Goal: Transaction & Acquisition: Purchase product/service

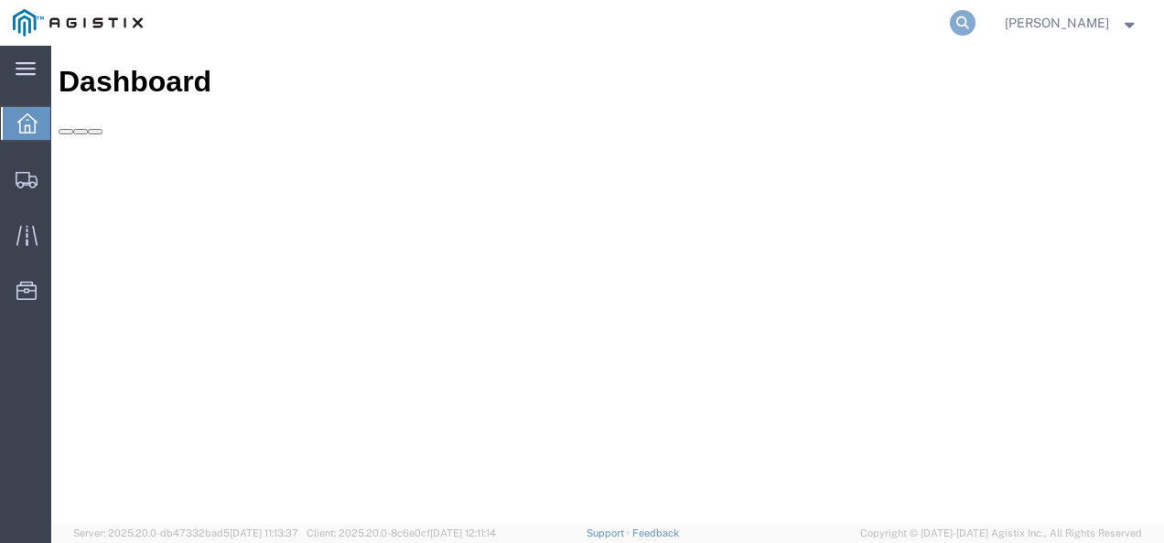
click at [975, 16] on icon at bounding box center [963, 23] width 26 height 26
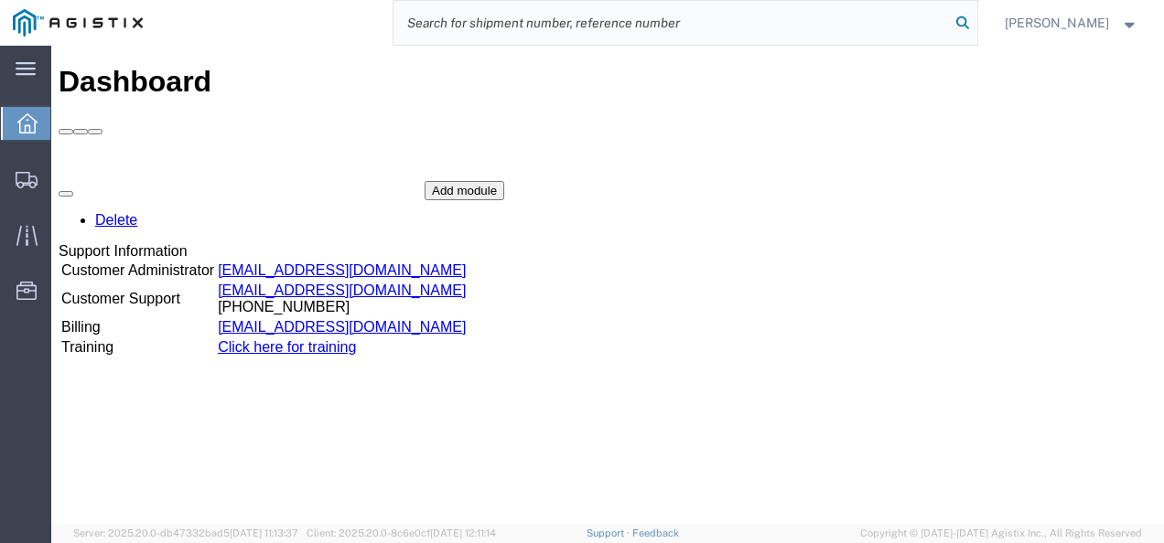
paste input "56996308"
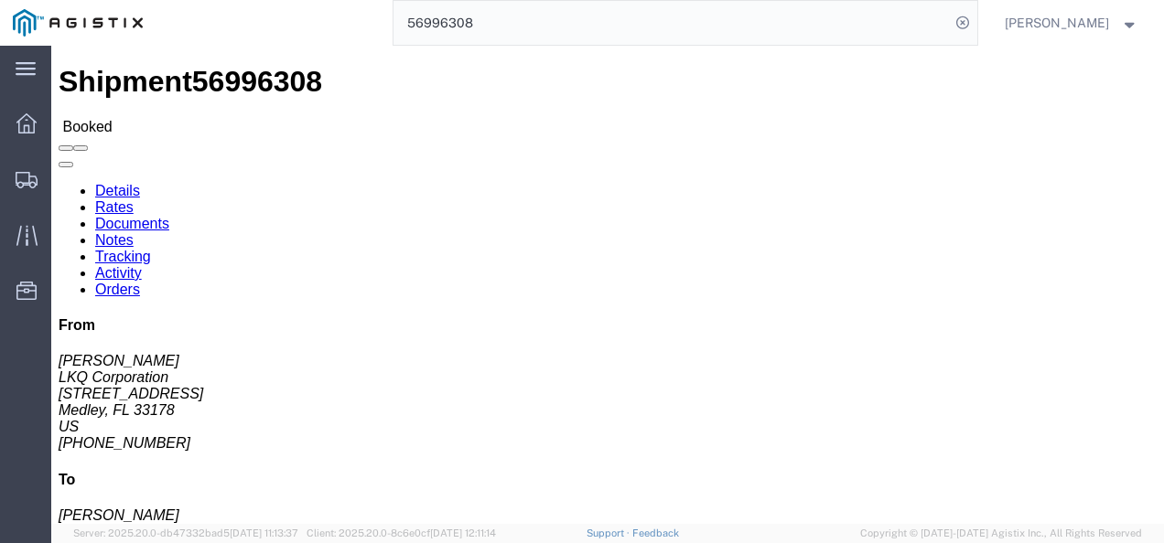
click h4 "Routing & Vehicle Information"
drag, startPoint x: 397, startPoint y: 310, endPoint x: 435, endPoint y: 324, distance: 39.9
click div "Shipment Detail Ship From LKQ Corporation ([PERSON_NAME]) 3081 [STREET_ADDRESS]…"
click h4 "Routing & Vehicle Information"
click div "Ship From LKQ Corporation ([PERSON_NAME]) 3081 [STREET_ADDRESS] [PHONE_NUMBER] …"
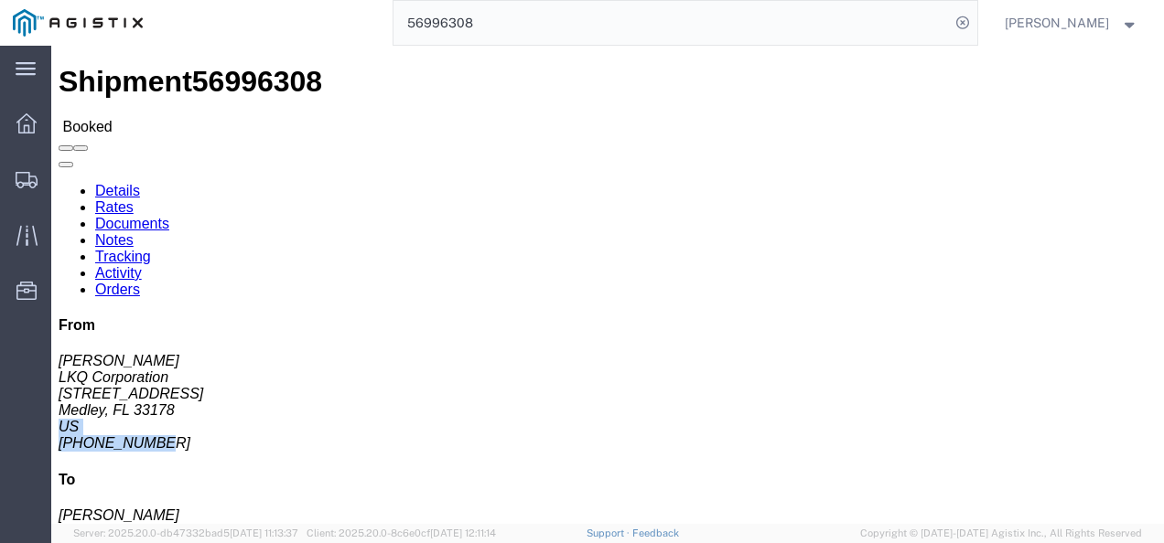
click address "[PERSON_NAME] LKQ Corporation [STREET_ADDRESS] [PHONE_NUMBER]"
click at [437, 26] on input "56996308" at bounding box center [671, 23] width 556 height 44
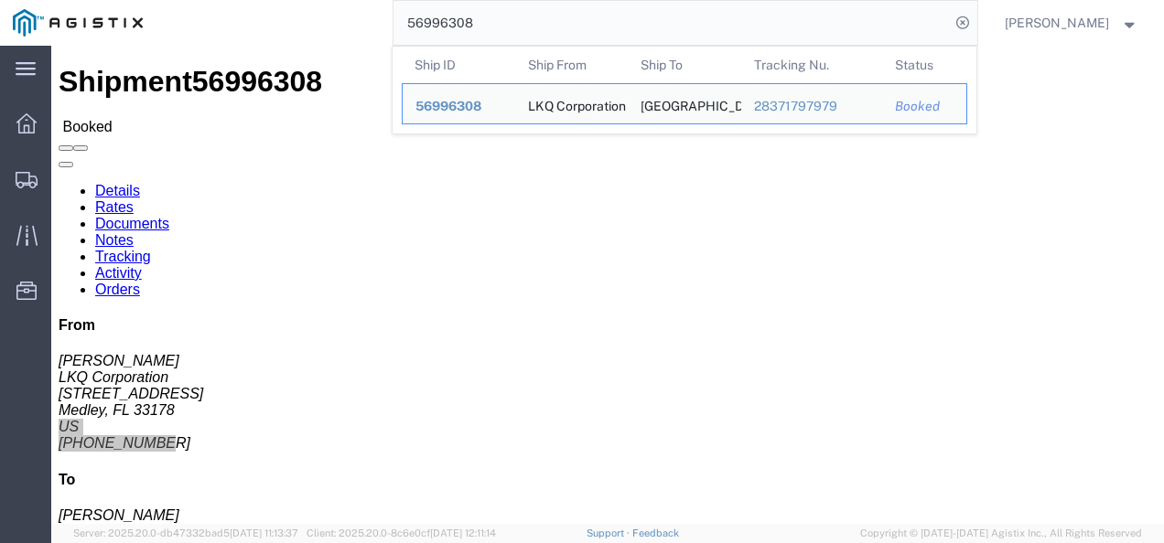
click at [437, 26] on input "56996308" at bounding box center [671, 23] width 556 height 44
paste input "703432"
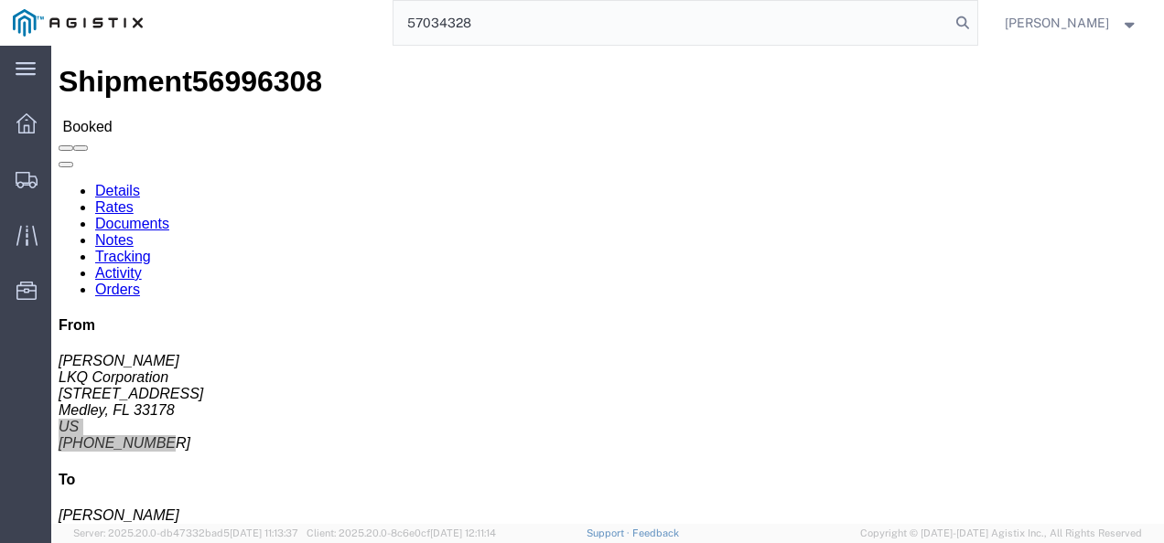
type input "57034328"
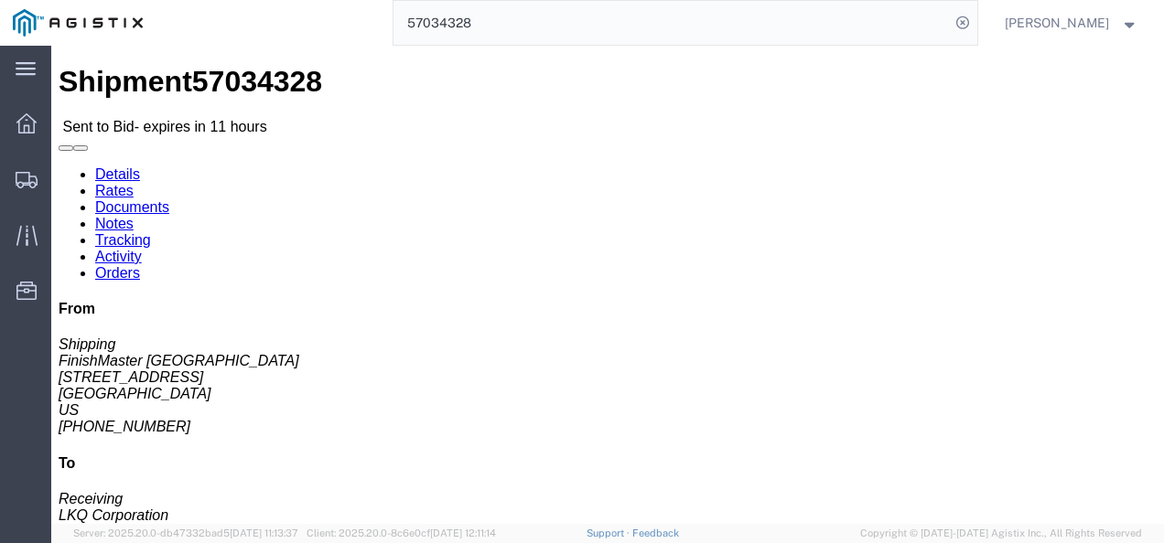
click h4 "Routing & Vehicle Information"
click link "Rates"
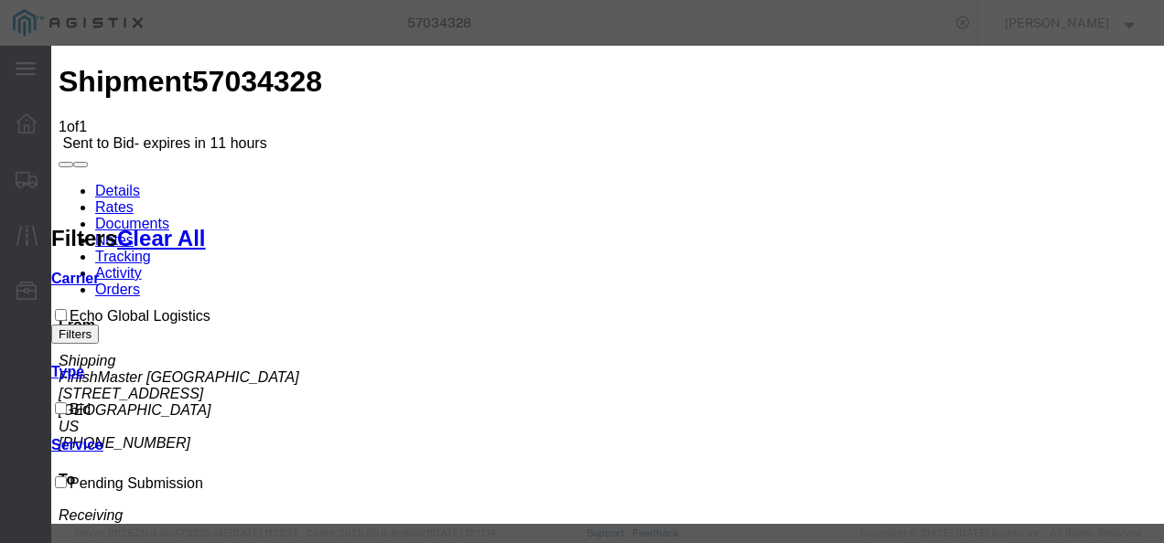
drag, startPoint x: 353, startPoint y: 218, endPoint x: 352, endPoint y: 227, distance: 9.2
select select "4622"
drag, startPoint x: 670, startPoint y: 217, endPoint x: 672, endPoint y: 226, distance: 9.3
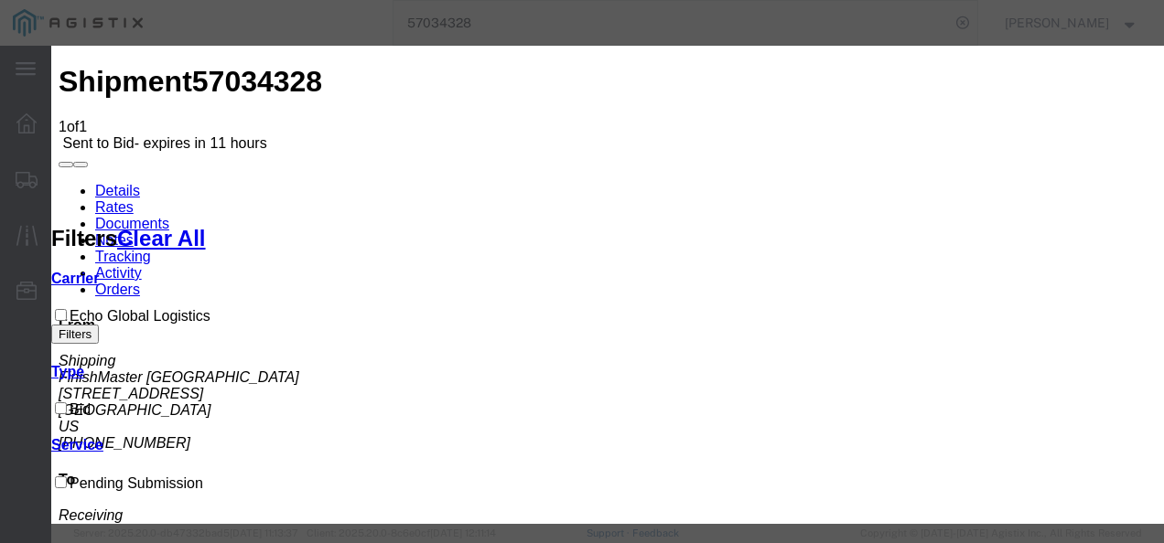
select select "13989"
drag, startPoint x: 790, startPoint y: 297, endPoint x: 910, endPoint y: 225, distance: 140.0
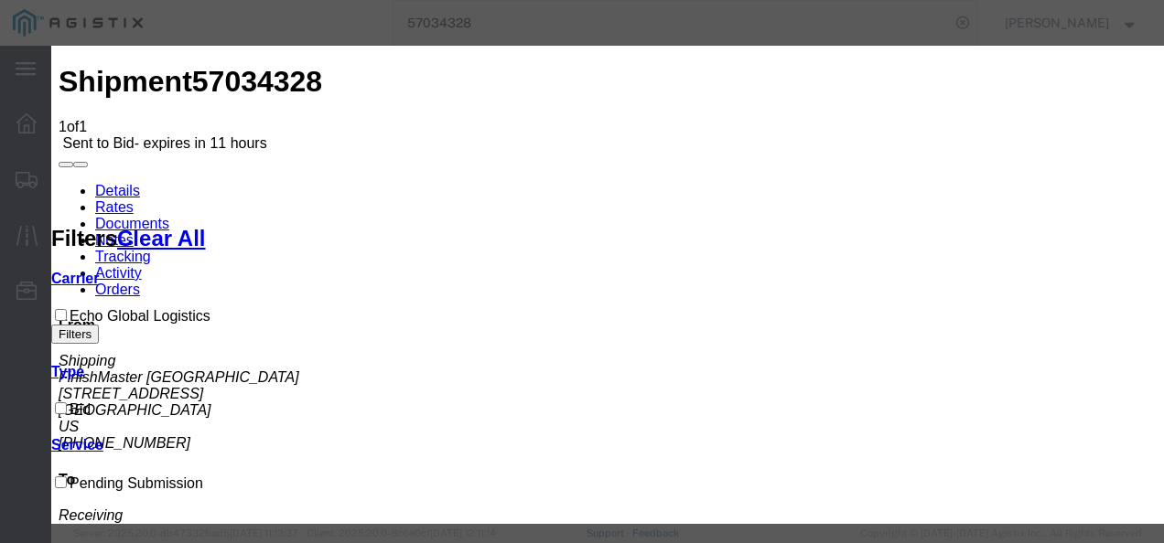
type input "txco"
drag, startPoint x: 716, startPoint y: 340, endPoint x: 668, endPoint y: 363, distance: 53.6
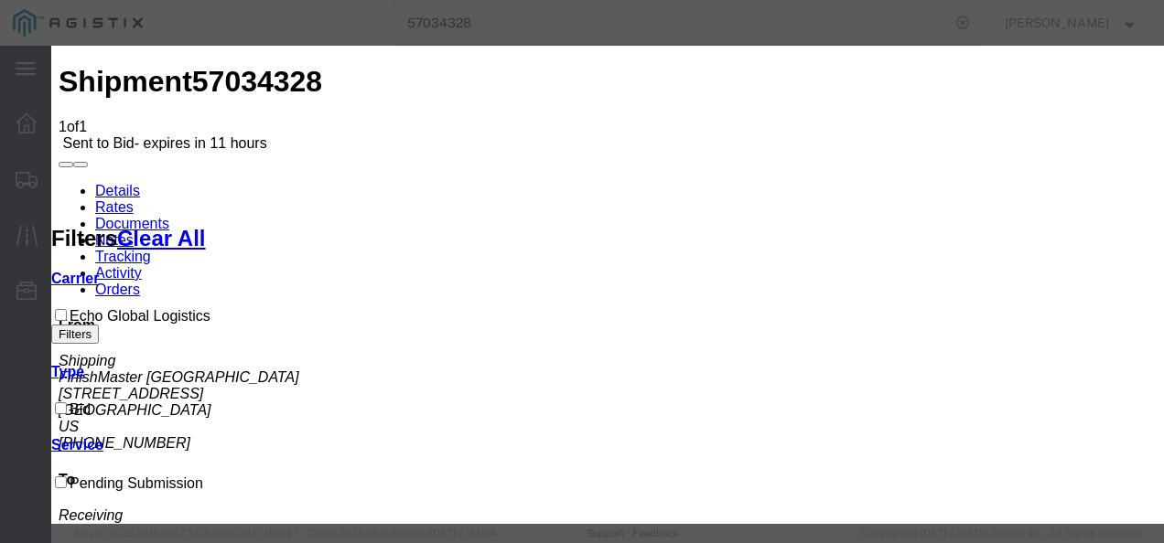
checkbox input "true"
drag, startPoint x: 886, startPoint y: 311, endPoint x: 934, endPoint y: 311, distance: 48.5
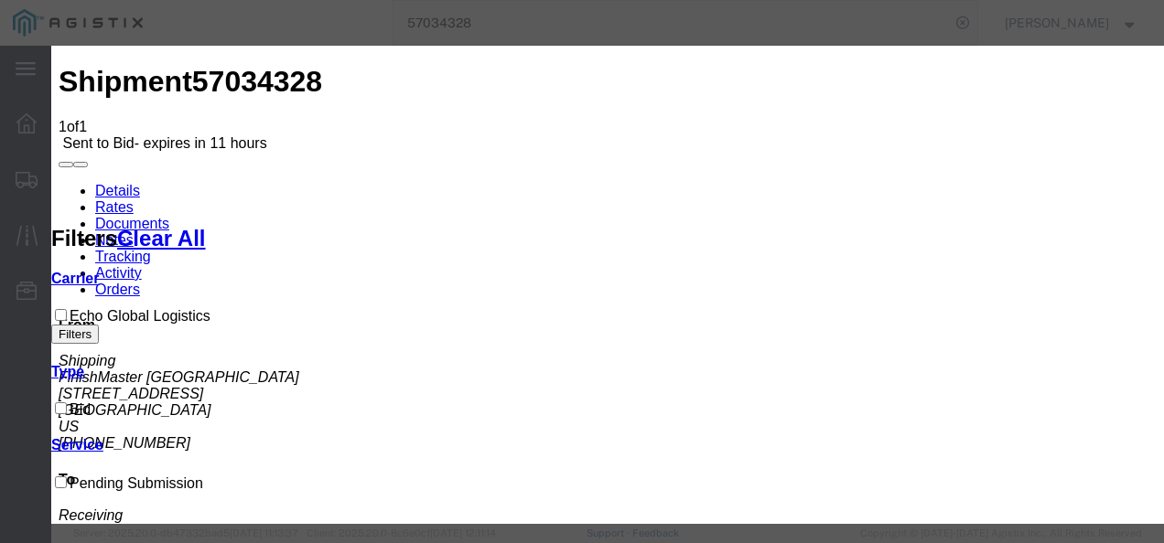
type input "2500"
drag, startPoint x: 950, startPoint y: 167, endPoint x: 991, endPoint y: 239, distance: 83.2
